Goal: Information Seeking & Learning: Learn about a topic

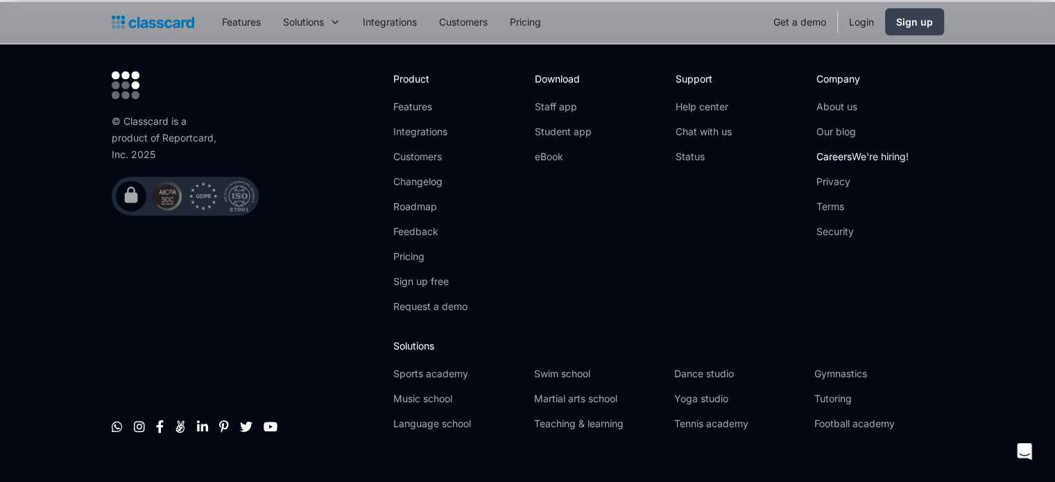
click at [862, 151] on span "We're hiring!" at bounding box center [880, 157] width 57 height 12
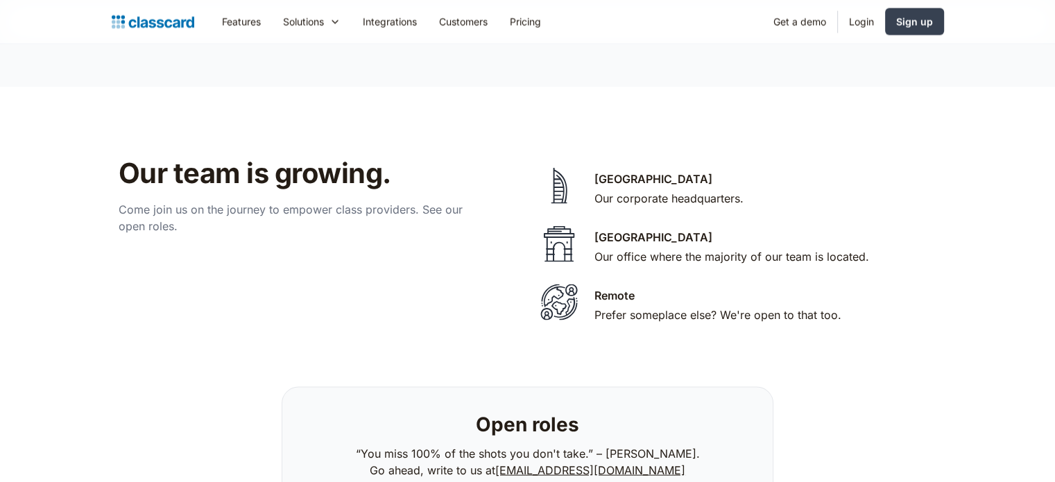
scroll to position [2785, 0]
click at [601, 229] on div "Bengaluru Our office where the majority of our team is located." at bounding box center [731, 248] width 275 height 39
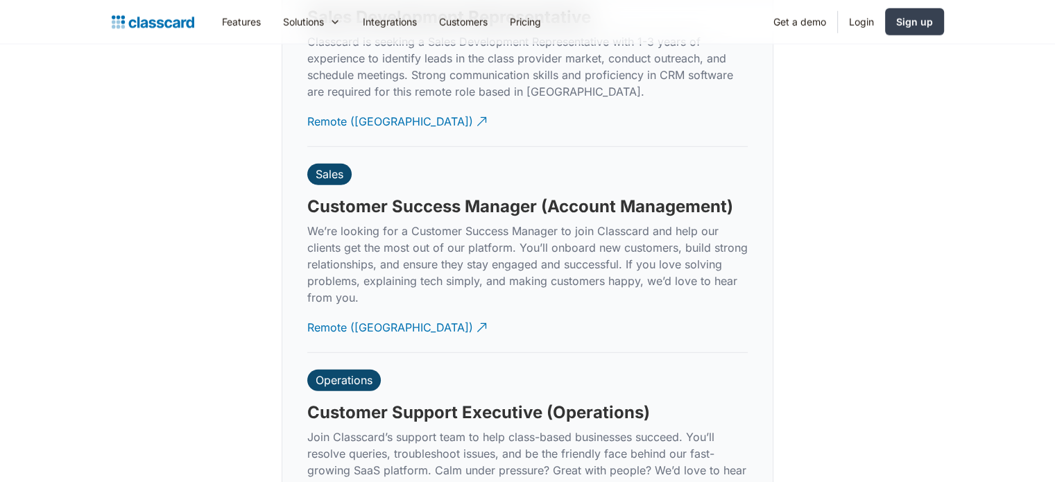
scroll to position [3825, 0]
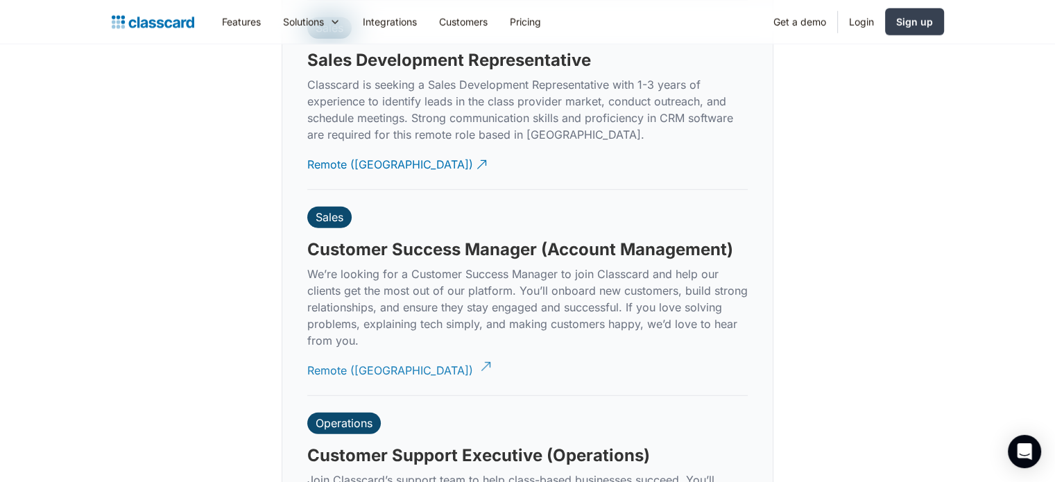
click at [363, 356] on div "Remote (India)" at bounding box center [390, 365] width 166 height 27
